Goal: Transaction & Acquisition: Book appointment/travel/reservation

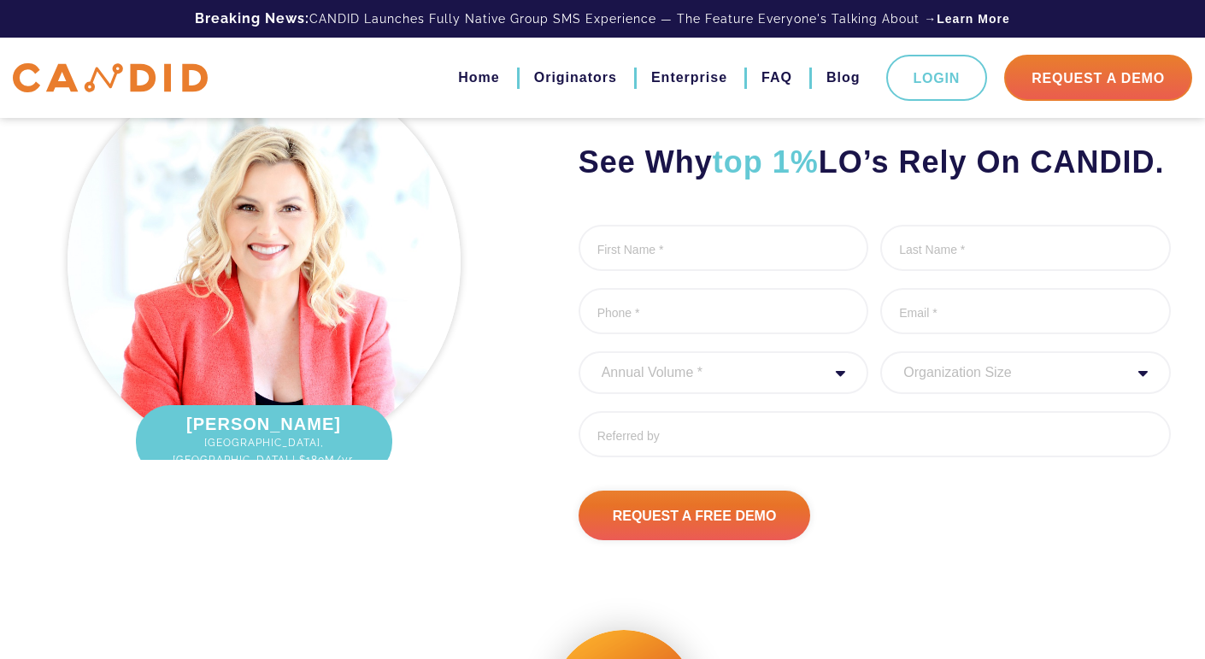
scroll to position [2128, 0]
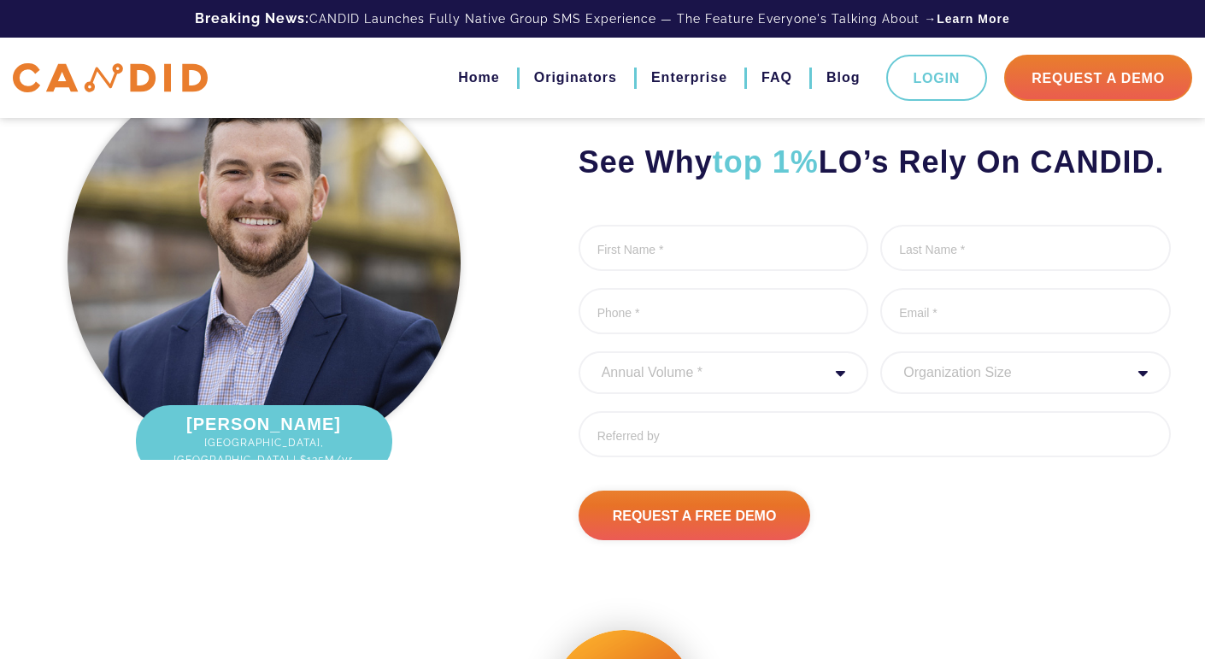
click at [642, 579] on div "See Why top 1% LO’s Rely On CANDID. First Name * 0 of 1000 max characters Last …" at bounding box center [602, 299] width 1205 height 654
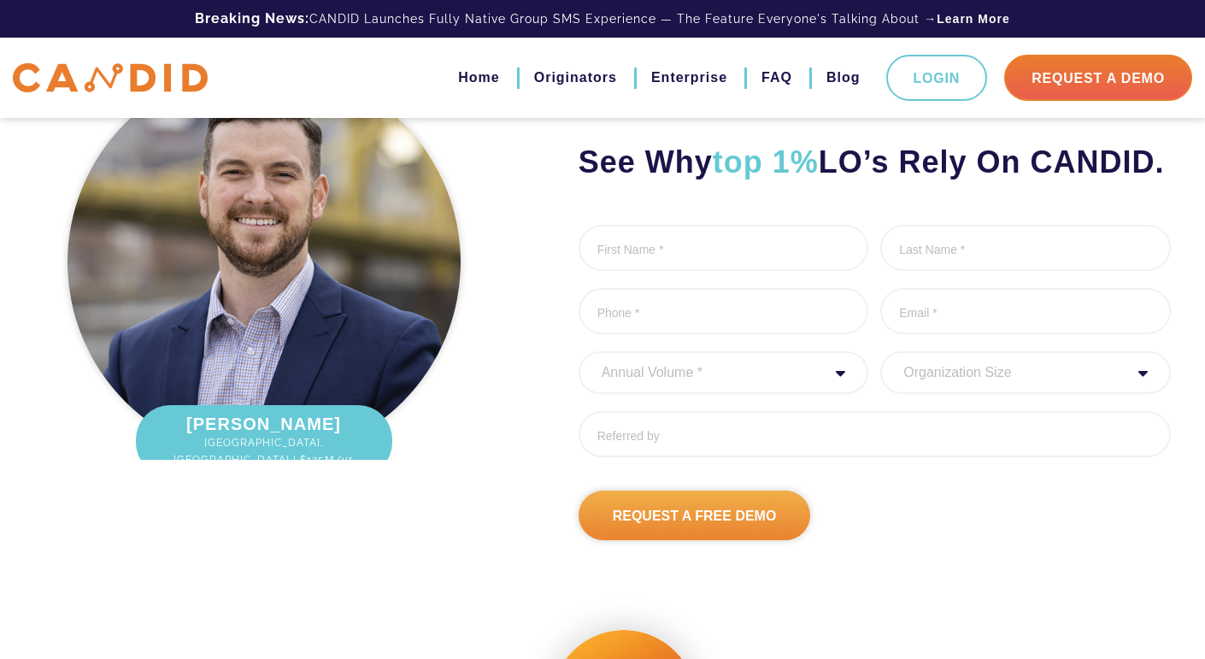
click at [646, 540] on input "Request A Free Demo" at bounding box center [695, 516] width 232 height 50
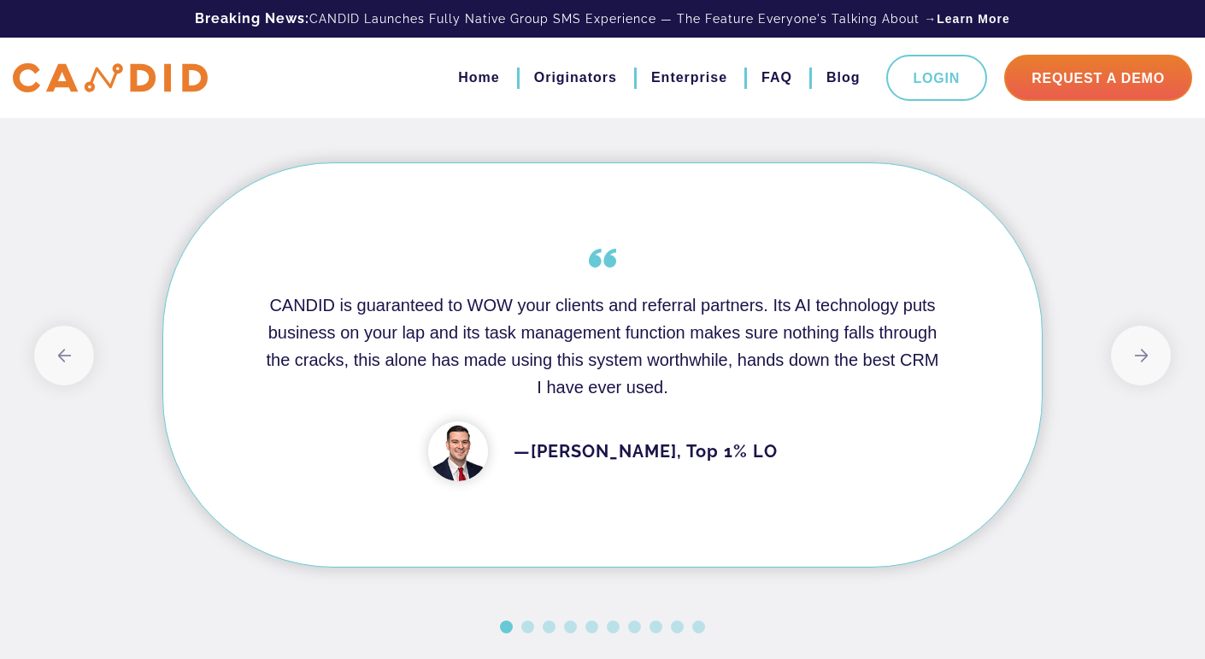
scroll to position [0, 0]
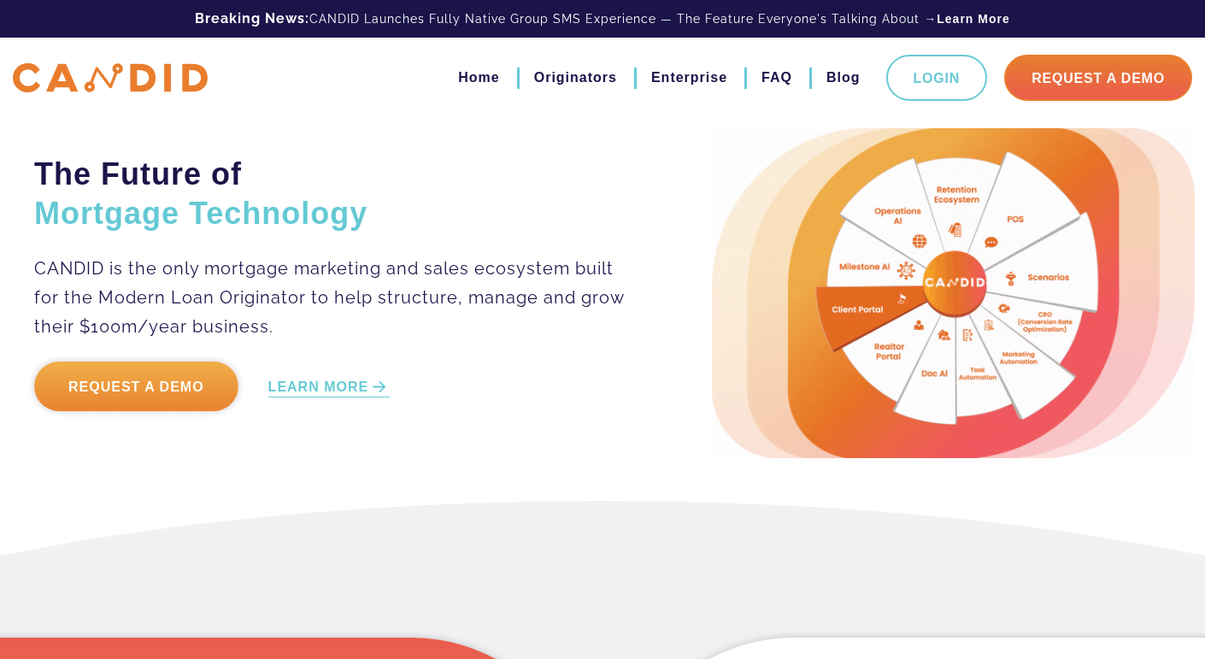
click at [149, 382] on link "Request a Demo" at bounding box center [136, 386] width 204 height 50
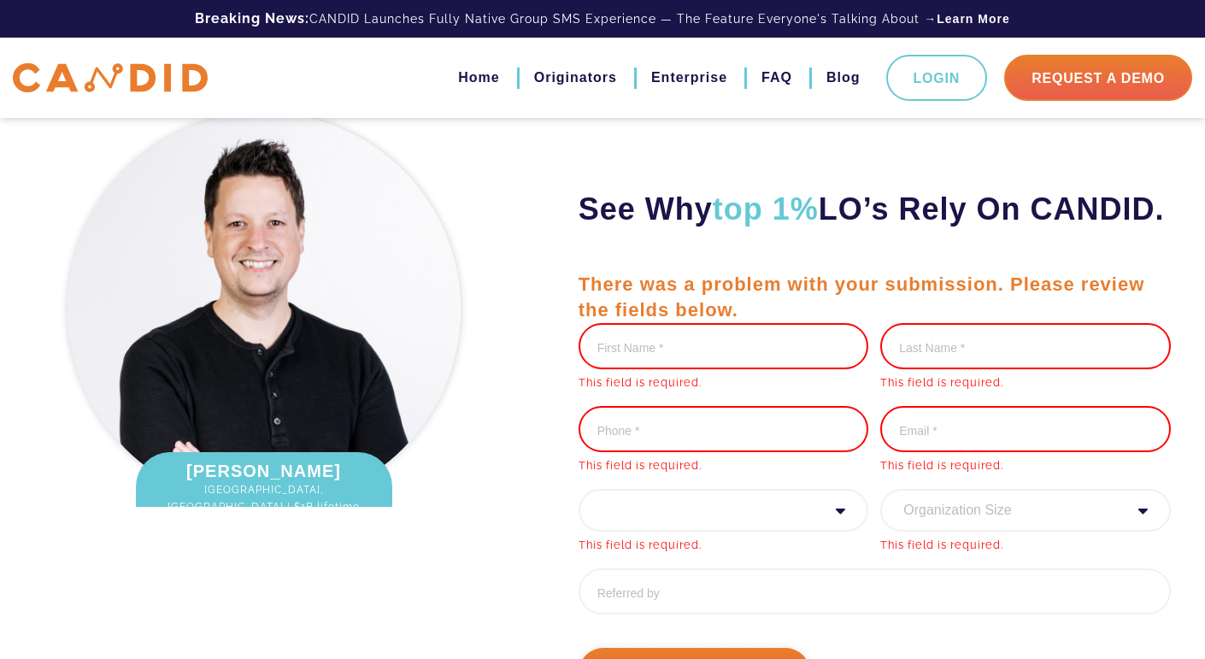
scroll to position [2079, 0]
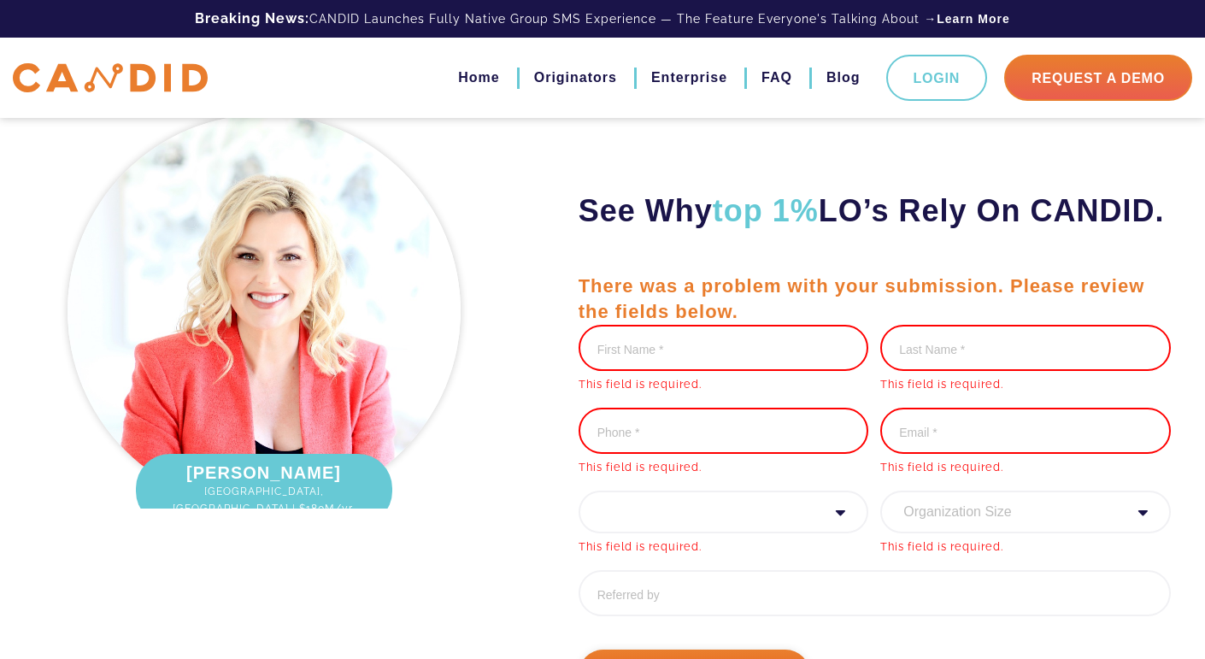
click at [526, 367] on div "See Why top 1% LO’s Rely On CANDID. There was a problem with your submission. P…" at bounding box center [845, 402] width 678 height 592
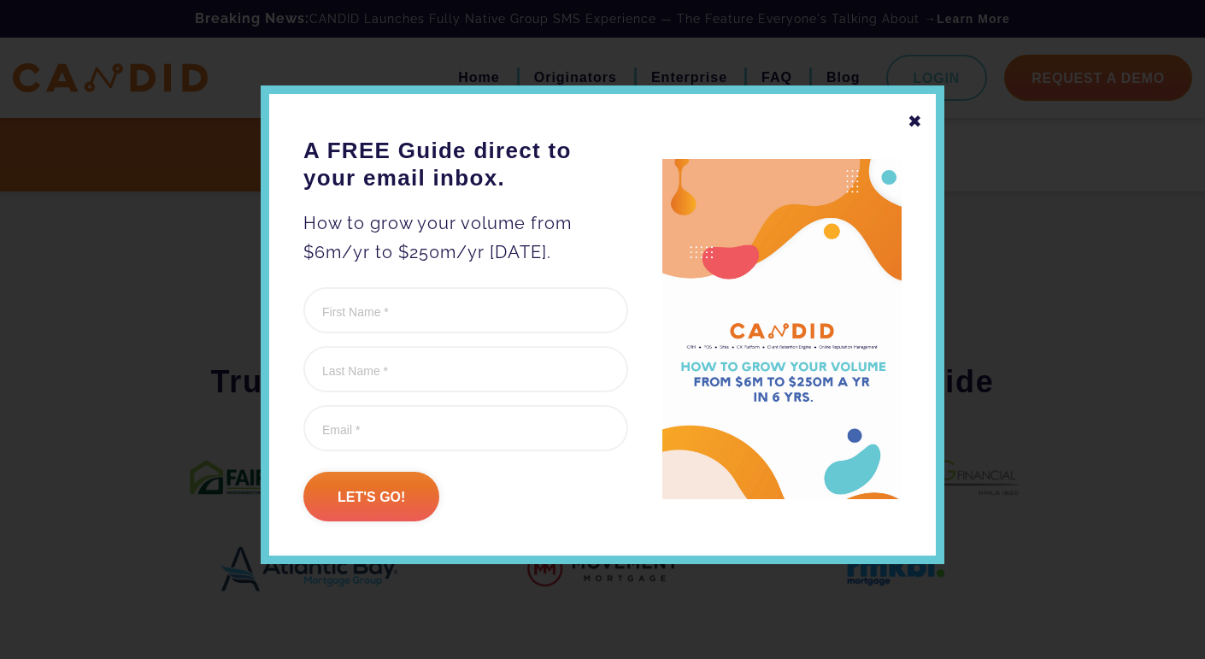
scroll to position [761, 0]
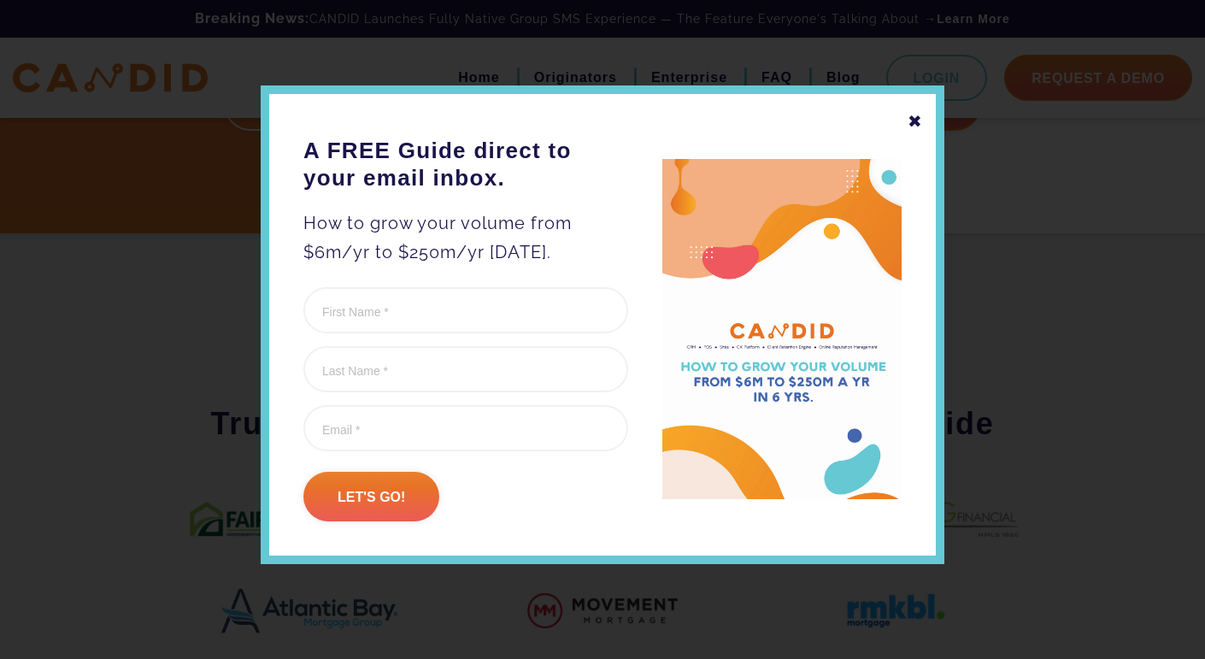
click at [910, 114] on div "✖" at bounding box center [915, 121] width 15 height 29
